Goal: Task Accomplishment & Management: Manage account settings

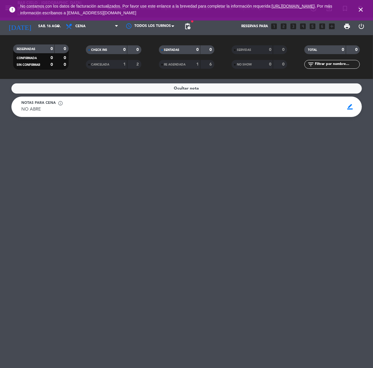
click at [163, 174] on div "Ocultar nota Notas para cena info_outline NO ABRE NO ABRE border_color" at bounding box center [186, 223] width 373 height 289
drag, startPoint x: 362, startPoint y: 10, endPoint x: 359, endPoint y: 8, distance: 3.2
click at [362, 10] on icon "close" at bounding box center [361, 9] width 7 height 7
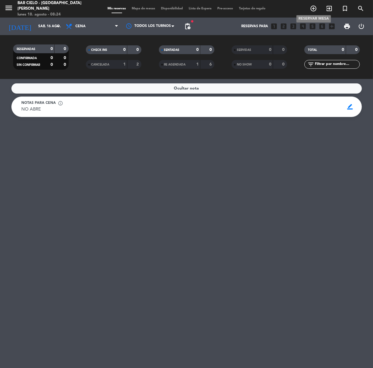
click at [315, 8] on icon "add_circle_outline" at bounding box center [313, 8] width 7 height 7
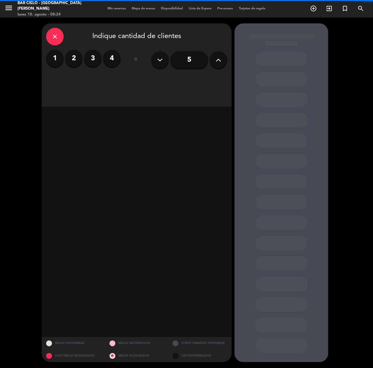
click at [218, 57] on icon at bounding box center [219, 60] width 6 height 9
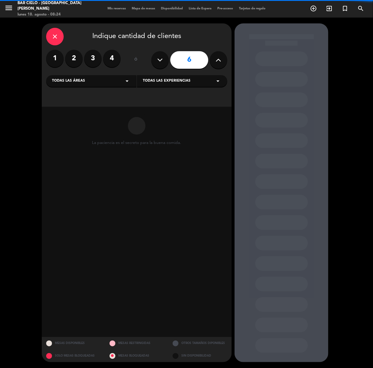
click at [212, 63] on button at bounding box center [219, 60] width 18 height 18
click at [219, 56] on icon at bounding box center [219, 60] width 6 height 9
type input "8"
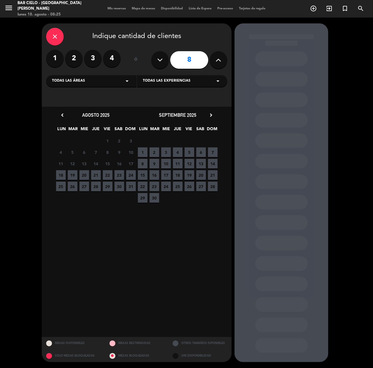
click at [85, 175] on span "20" at bounding box center [85, 175] width 10 height 10
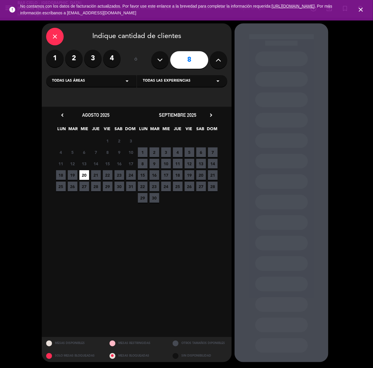
click at [50, 35] on div "close" at bounding box center [55, 37] width 18 height 18
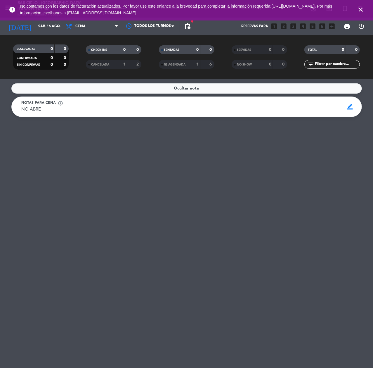
click at [364, 9] on icon "close" at bounding box center [361, 9] width 7 height 7
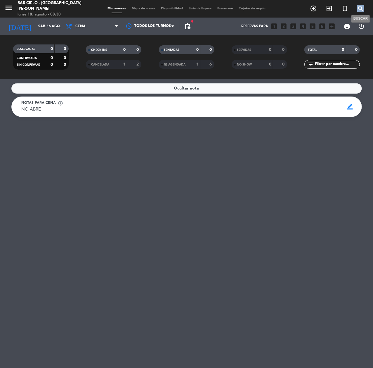
click at [364, 9] on icon "search" at bounding box center [361, 8] width 7 height 7
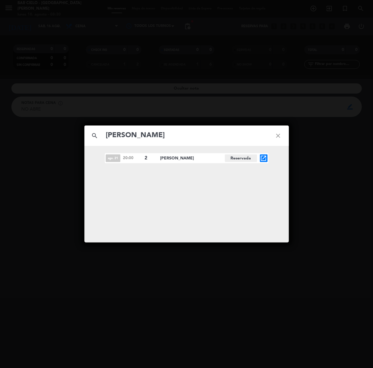
type input "[PERSON_NAME]"
click at [265, 158] on icon "open_in_new" at bounding box center [264, 158] width 7 height 7
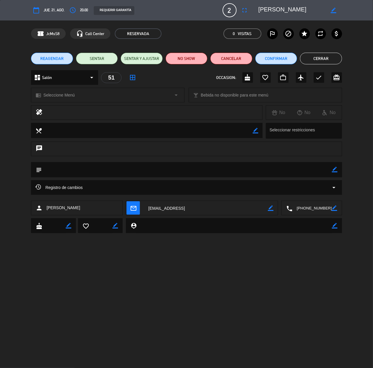
click at [53, 59] on span "REAGENDAR" at bounding box center [51, 59] width 23 height 6
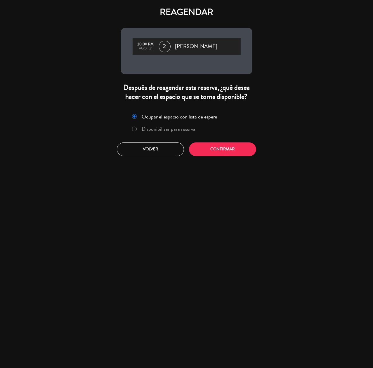
drag, startPoint x: 57, startPoint y: 73, endPoint x: 58, endPoint y: 77, distance: 4.3
click at [57, 75] on div "REAGENDAR 20:00 PM ago., 21 2 [PERSON_NAME] Después de reagendar esta reserva, …" at bounding box center [186, 184] width 373 height 368
click at [154, 129] on label "Disponibilizar para reserva" at bounding box center [169, 128] width 54 height 5
click at [239, 152] on button "Confirmar" at bounding box center [222, 149] width 67 height 14
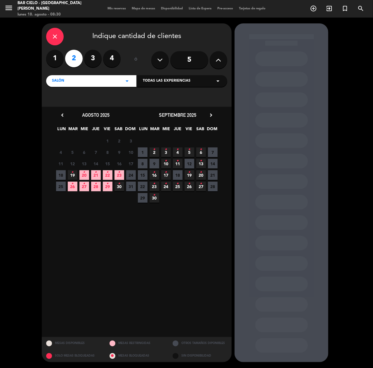
click at [110, 173] on span "22 •" at bounding box center [108, 175] width 10 height 10
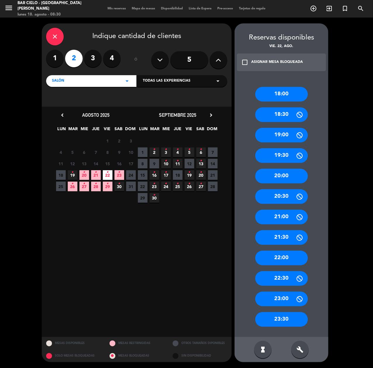
click at [286, 170] on div "20:00" at bounding box center [282, 176] width 53 height 15
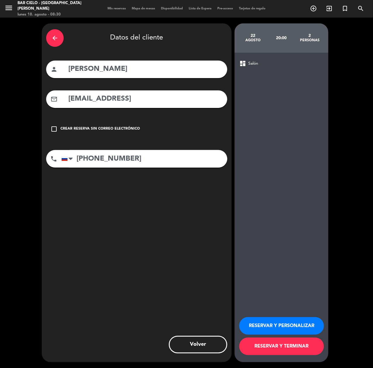
click at [281, 325] on button "RESERVAR Y PERSONALIZAR" at bounding box center [282, 326] width 85 height 18
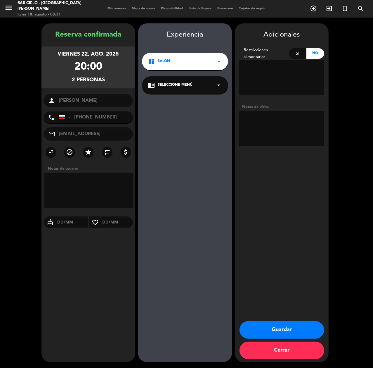
click at [280, 325] on button "Guardar" at bounding box center [282, 330] width 85 height 18
